Goal: Information Seeking & Learning: Learn about a topic

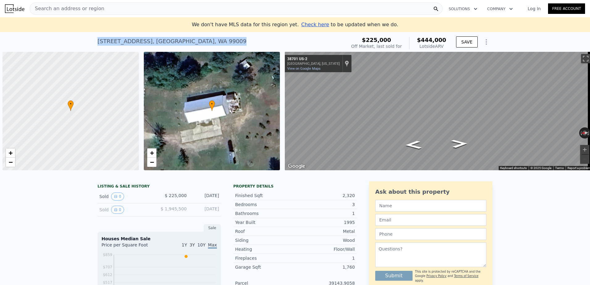
scroll to position [0, 2]
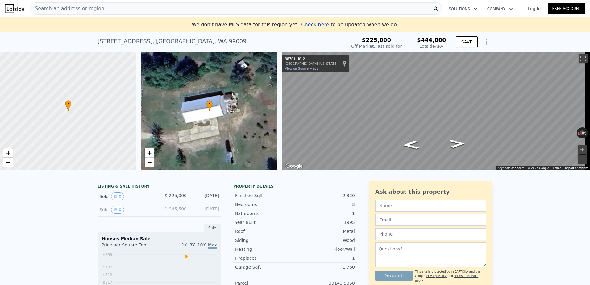
click at [97, 7] on div "Search an address or region" at bounding box center [236, 8] width 413 height 12
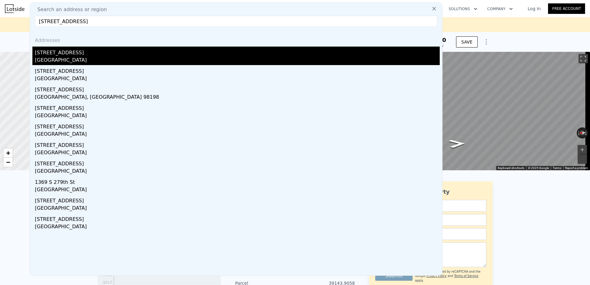
type input "[STREET_ADDRESS]"
click at [92, 56] on div "[GEOGRAPHIC_DATA]" at bounding box center [237, 60] width 405 height 9
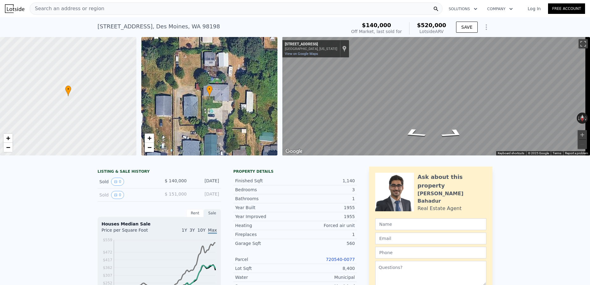
click at [220, 105] on div "• + −" at bounding box center [209, 96] width 136 height 118
click at [149, 146] on span "−" at bounding box center [149, 147] width 4 height 8
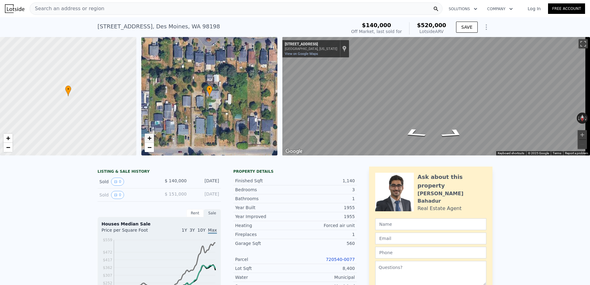
click at [151, 140] on span "+" at bounding box center [149, 138] width 4 height 8
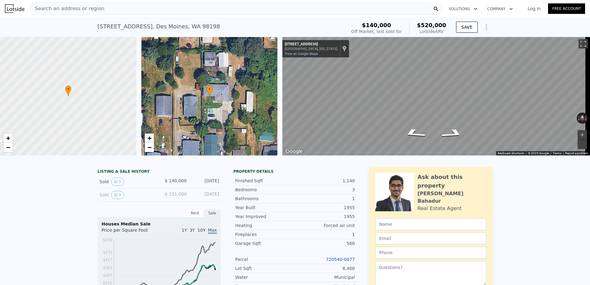
click at [151, 140] on span "+" at bounding box center [149, 138] width 4 height 8
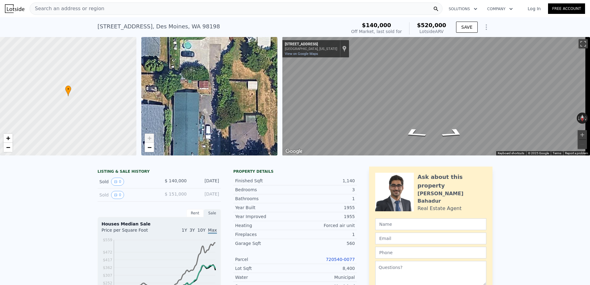
drag, startPoint x: 237, startPoint y: 132, endPoint x: 211, endPoint y: 51, distance: 84.4
click at [211, 51] on div "• + −" at bounding box center [209, 96] width 136 height 118
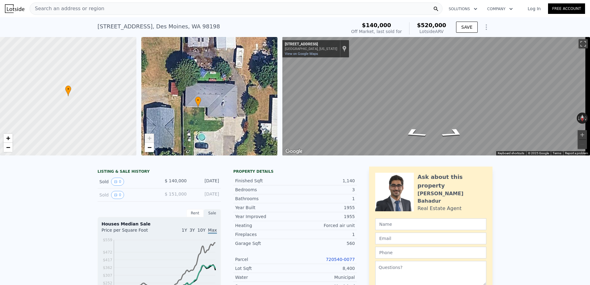
drag, startPoint x: 212, startPoint y: 61, endPoint x: 226, endPoint y: 154, distance: 93.5
click at [226, 154] on div "• + −" at bounding box center [209, 96] width 136 height 118
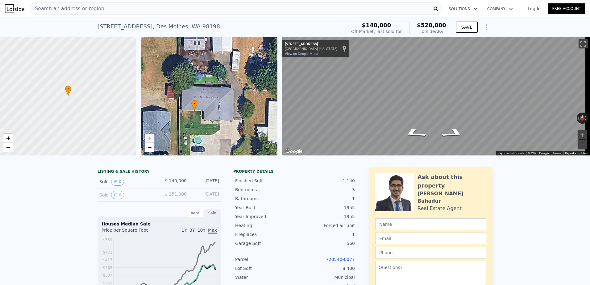
drag, startPoint x: 227, startPoint y: 72, endPoint x: 224, endPoint y: 74, distance: 4.2
click at [224, 74] on div "• + −" at bounding box center [209, 96] width 136 height 118
click at [410, 133] on icon "Go Northeast, S 277th Pl" at bounding box center [414, 133] width 43 height 15
click at [410, 133] on icon "Go Northeast, S 277th Pl" at bounding box center [417, 134] width 46 height 14
click at [410, 133] on icon "Go East, S 277th Pl" at bounding box center [410, 128] width 30 height 12
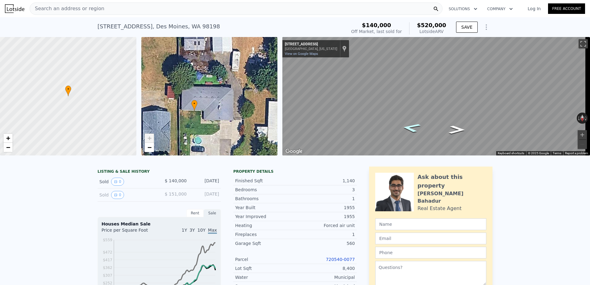
click at [410, 133] on icon "Go East, S 277th Pl" at bounding box center [411, 127] width 35 height 13
click at [151, 146] on span "−" at bounding box center [149, 147] width 4 height 8
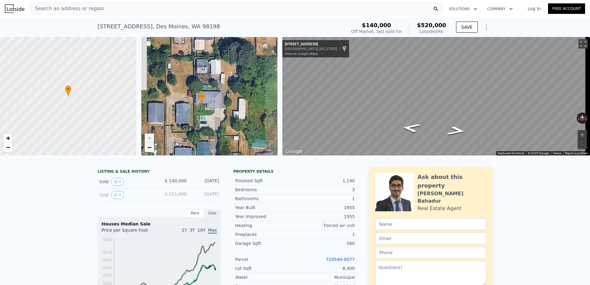
click at [151, 146] on span "−" at bounding box center [149, 147] width 4 height 8
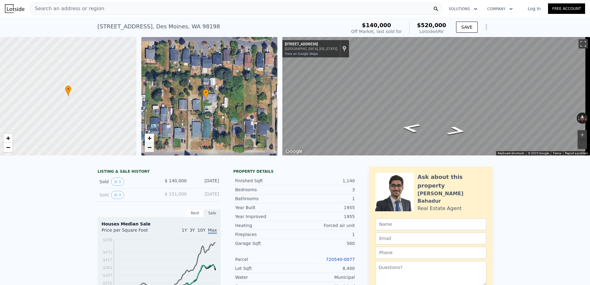
click at [151, 146] on span "−" at bounding box center [149, 147] width 4 height 8
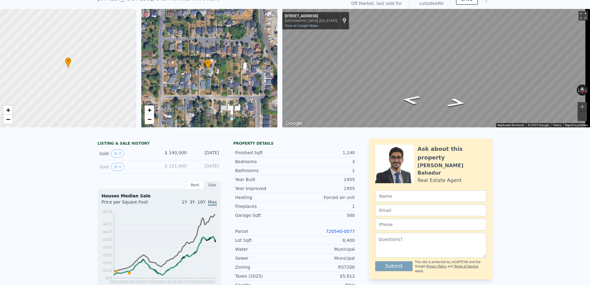
scroll to position [2, 0]
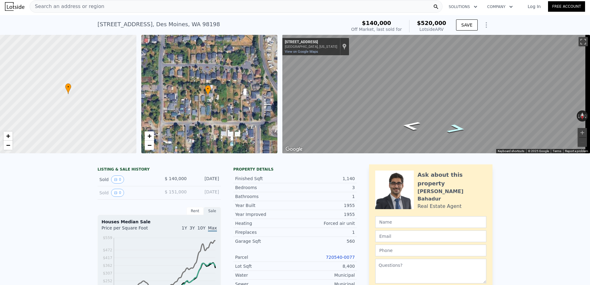
click at [452, 127] on icon "Go West, S 277th Pl" at bounding box center [456, 129] width 35 height 14
click at [456, 128] on icon "Go West, S 277th Pl" at bounding box center [456, 128] width 35 height 13
click at [429, 128] on icon "Go West, S 277th Pl" at bounding box center [431, 129] width 39 height 9
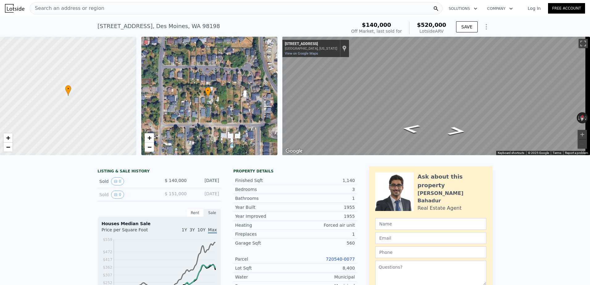
scroll to position [0, 0]
click at [577, 132] on button "Zoom in" at bounding box center [581, 134] width 9 height 9
click at [579, 133] on button "Zoom in" at bounding box center [581, 134] width 9 height 9
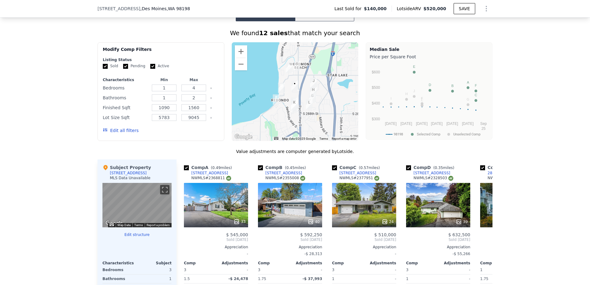
scroll to position [491, 0]
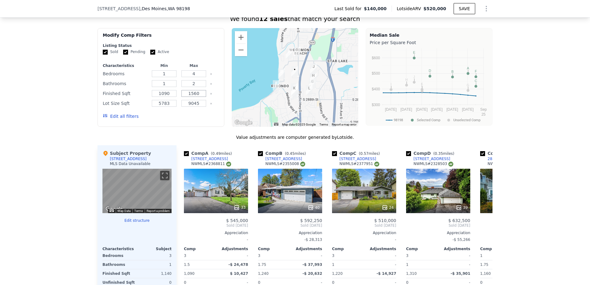
drag, startPoint x: 198, startPoint y: 99, endPoint x: 190, endPoint y: 97, distance: 8.2
click at [190, 97] on input "1560" at bounding box center [193, 93] width 24 height 7
type input "1254"
click at [168, 97] on input "1090" at bounding box center [164, 93] width 24 height 7
type input "1"
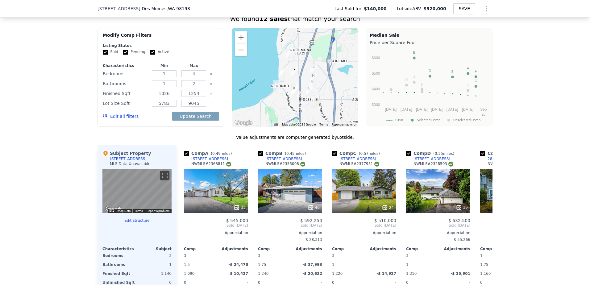
type input "1026"
click at [172, 112] on button "Update Search" at bounding box center [195, 116] width 47 height 9
checkbox input "false"
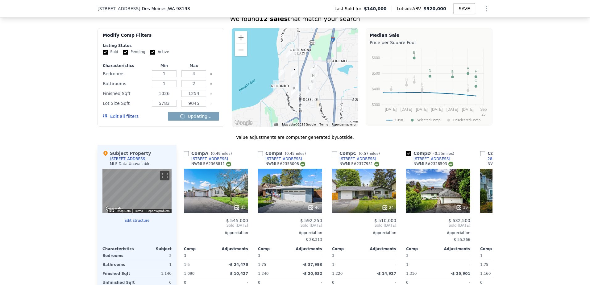
checkbox input "false"
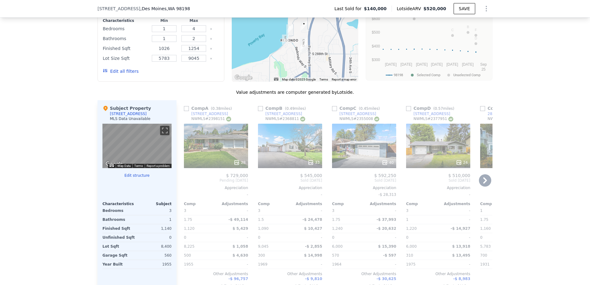
scroll to position [553, 0]
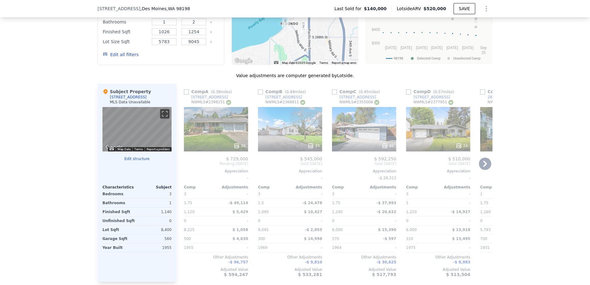
click at [185, 94] on input "checkbox" at bounding box center [186, 91] width 5 height 5
checkbox input "true"
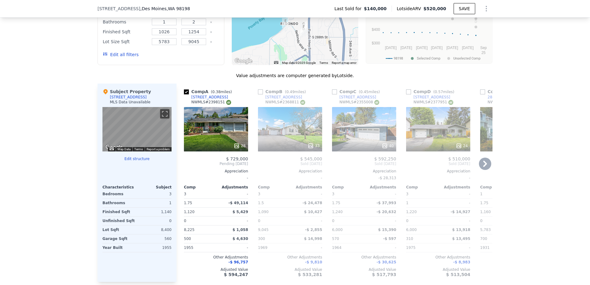
click at [258, 94] on input "checkbox" at bounding box center [260, 91] width 5 height 5
checkbox input "true"
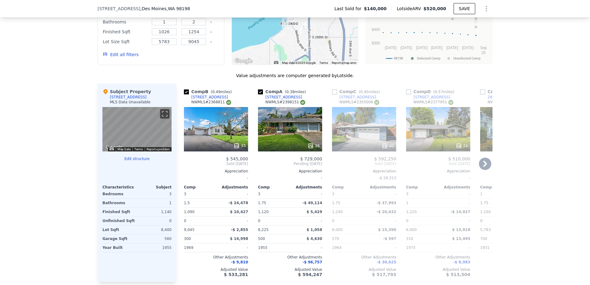
click at [332, 94] on input "checkbox" at bounding box center [334, 91] width 5 height 5
checkbox input "true"
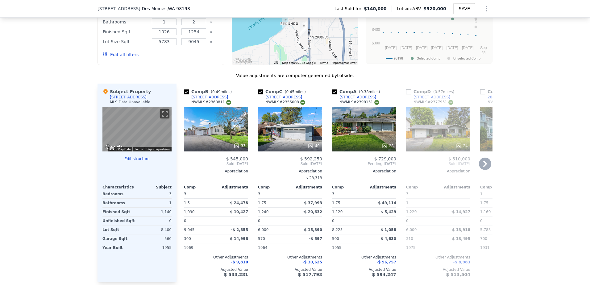
click at [403, 96] on div "Comp D ( 0.57 miles) [STREET_ADDRESS] # 2377951 24 $ 510,000 Sold [DATE] Apprec…" at bounding box center [437, 183] width 69 height 198
click at [407, 94] on input "checkbox" at bounding box center [408, 91] width 5 height 5
checkbox input "true"
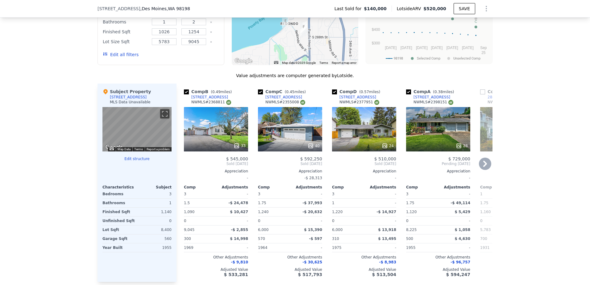
click at [485, 165] on icon at bounding box center [485, 164] width 12 height 12
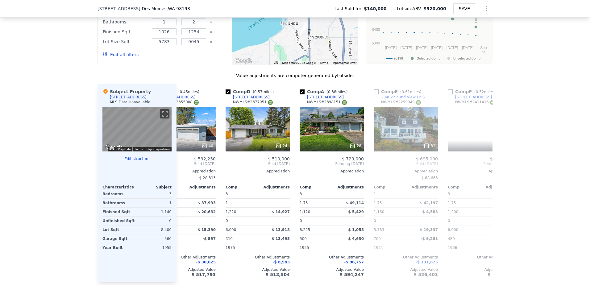
scroll to position [0, 143]
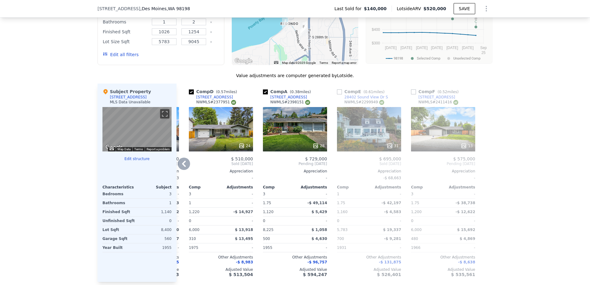
click at [337, 94] on input "checkbox" at bounding box center [339, 91] width 5 height 5
checkbox input "true"
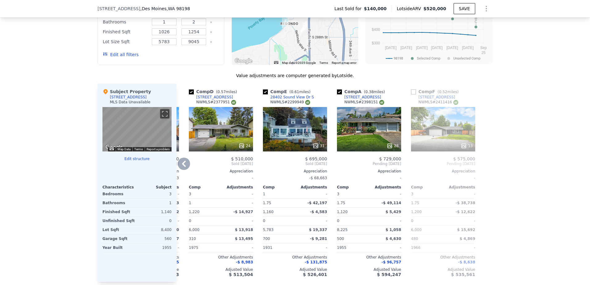
click at [411, 94] on input "checkbox" at bounding box center [413, 91] width 5 height 5
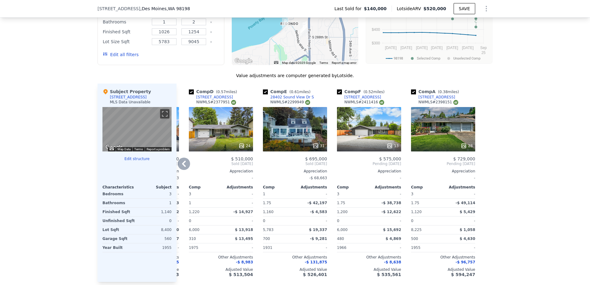
click at [183, 168] on icon at bounding box center [184, 164] width 12 height 12
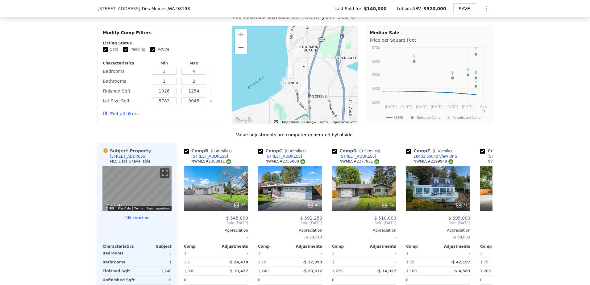
scroll to position [491, 0]
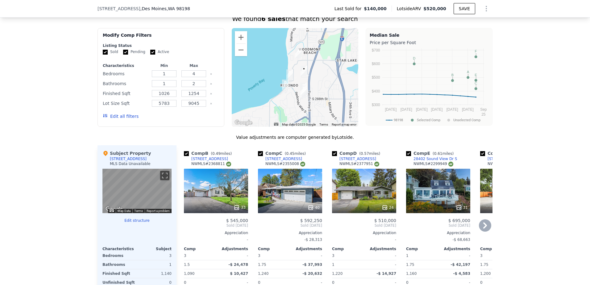
click at [479, 230] on icon at bounding box center [485, 225] width 12 height 12
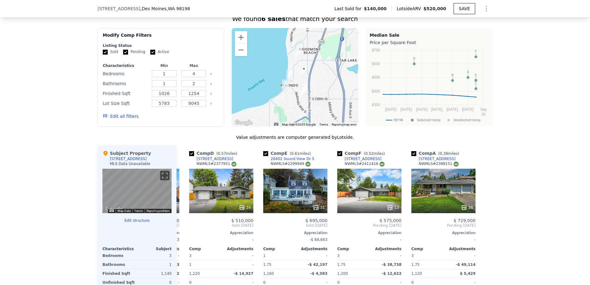
scroll to position [0, 143]
click at [337, 156] on input "checkbox" at bounding box center [339, 153] width 5 height 5
checkbox input "false"
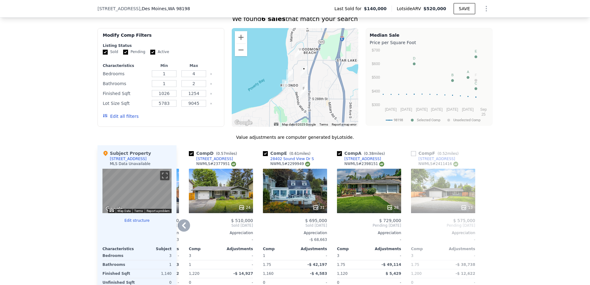
click at [337, 156] on input "checkbox" at bounding box center [339, 153] width 5 height 5
checkbox input "false"
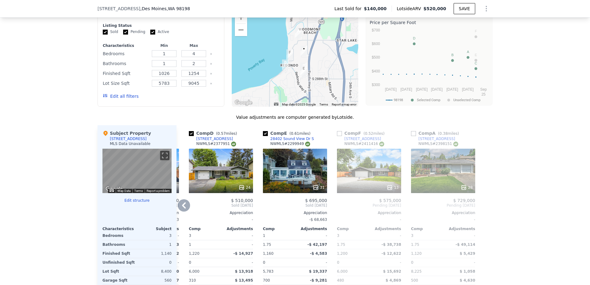
scroll to position [522, 0]
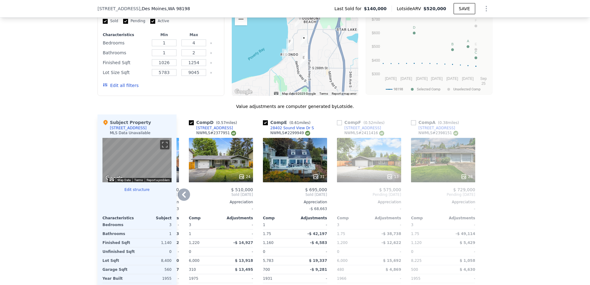
click at [183, 199] on icon at bounding box center [184, 194] width 12 height 12
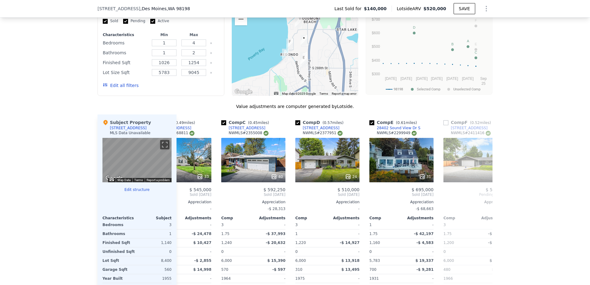
scroll to position [0, 0]
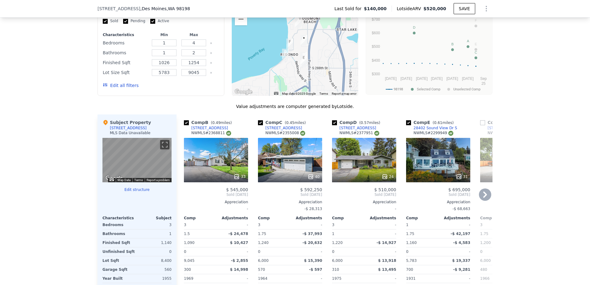
click at [332, 125] on input "checkbox" at bounding box center [334, 122] width 5 height 5
checkbox input "false"
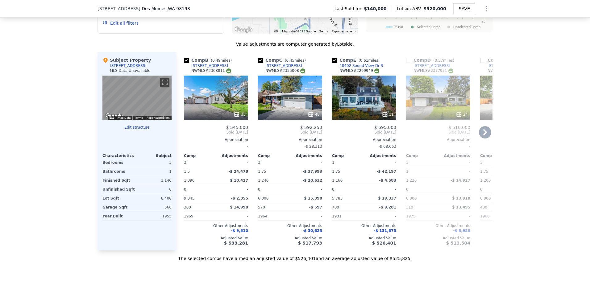
scroll to position [584, 0]
